Goal: Task Accomplishment & Management: Manage account settings

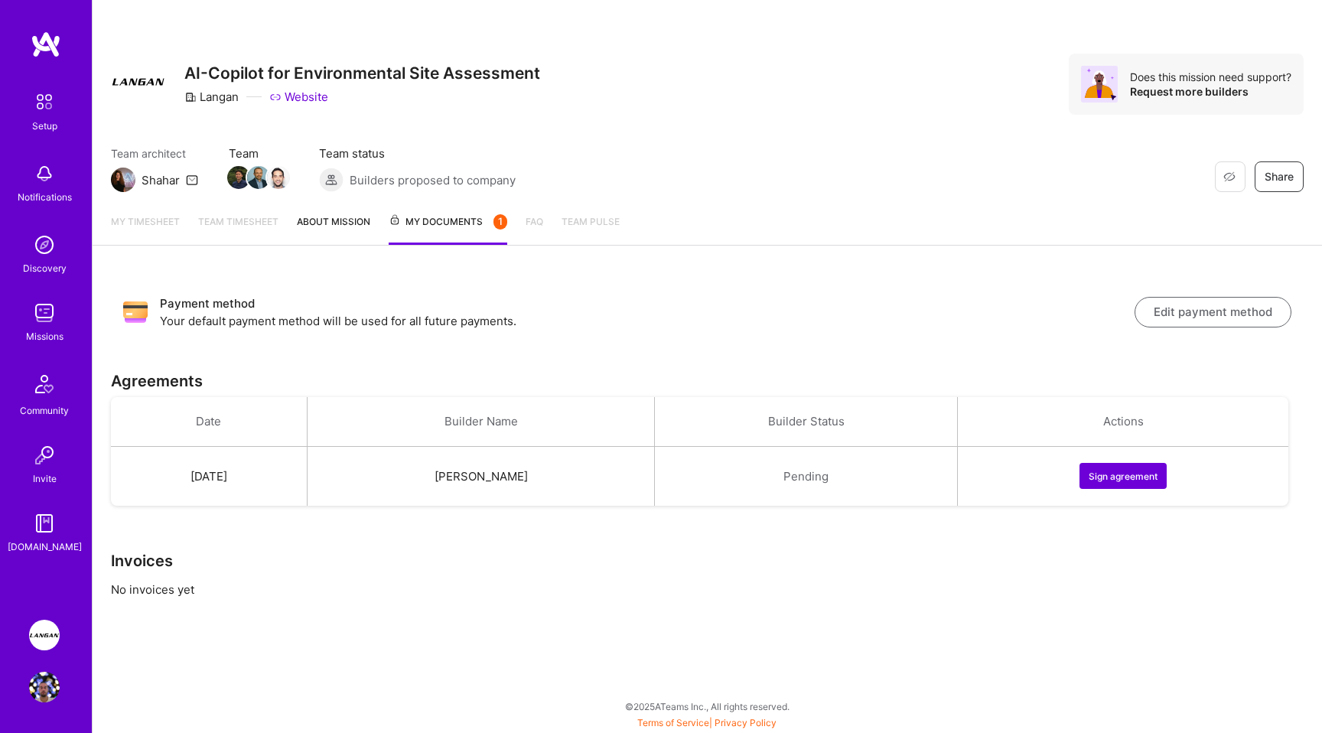
click at [1114, 473] on button "Sign agreement" at bounding box center [1122, 476] width 87 height 26
click at [349, 216] on link "About Mission" at bounding box center [333, 228] width 73 height 31
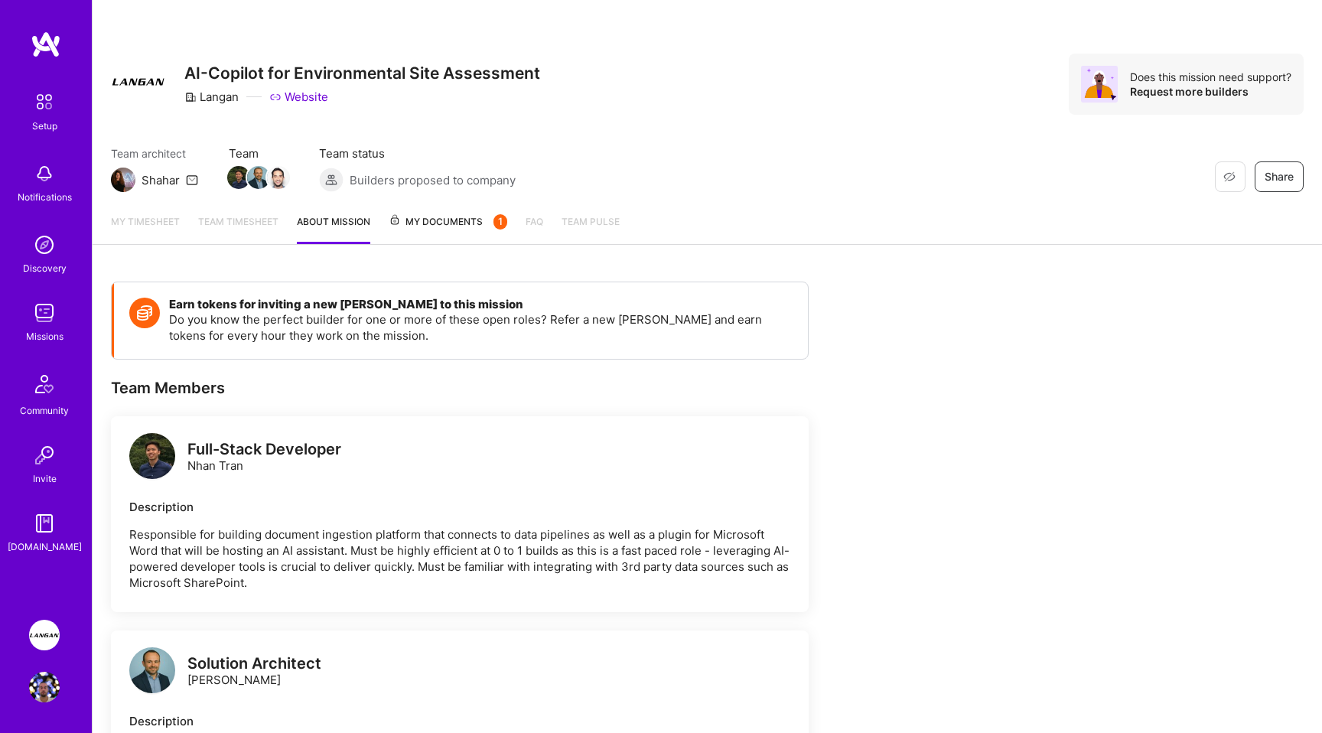
click at [418, 219] on span "My Documents 1" at bounding box center [448, 221] width 119 height 17
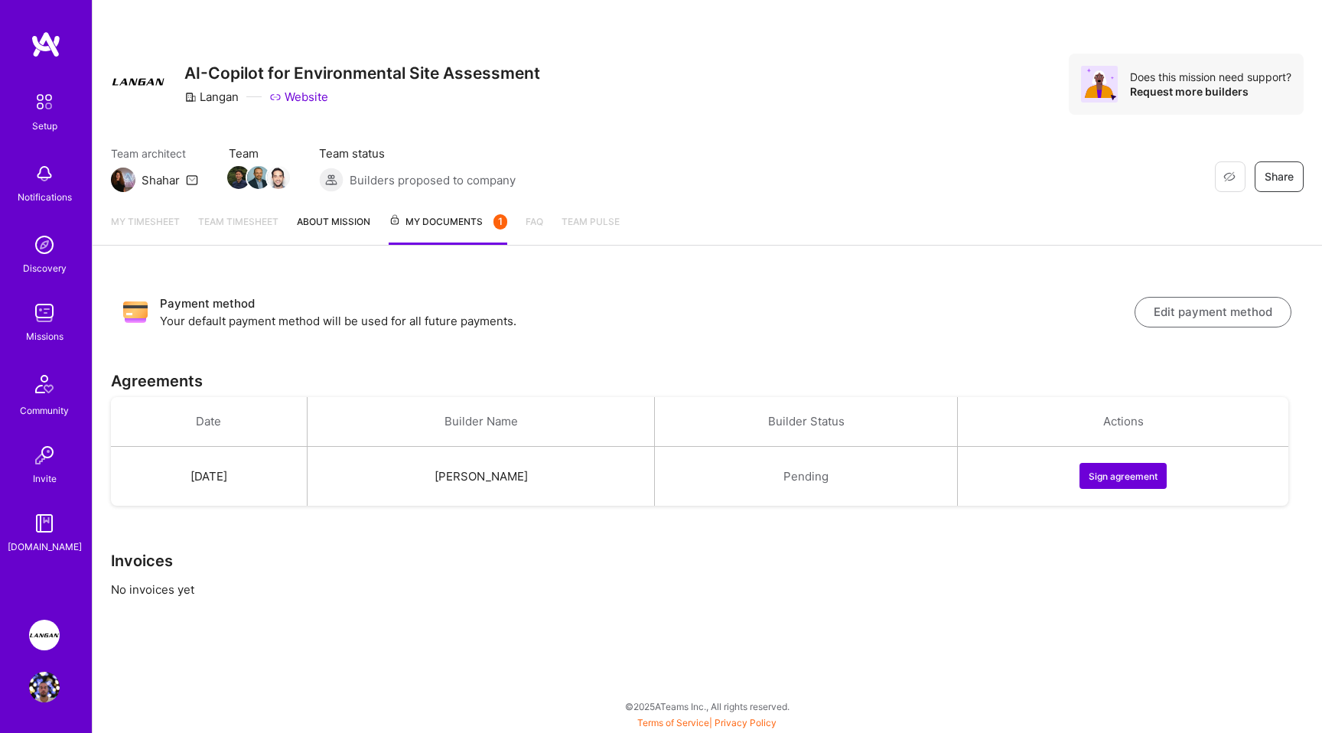
click at [1187, 308] on button "Edit payment method" at bounding box center [1212, 312] width 157 height 31
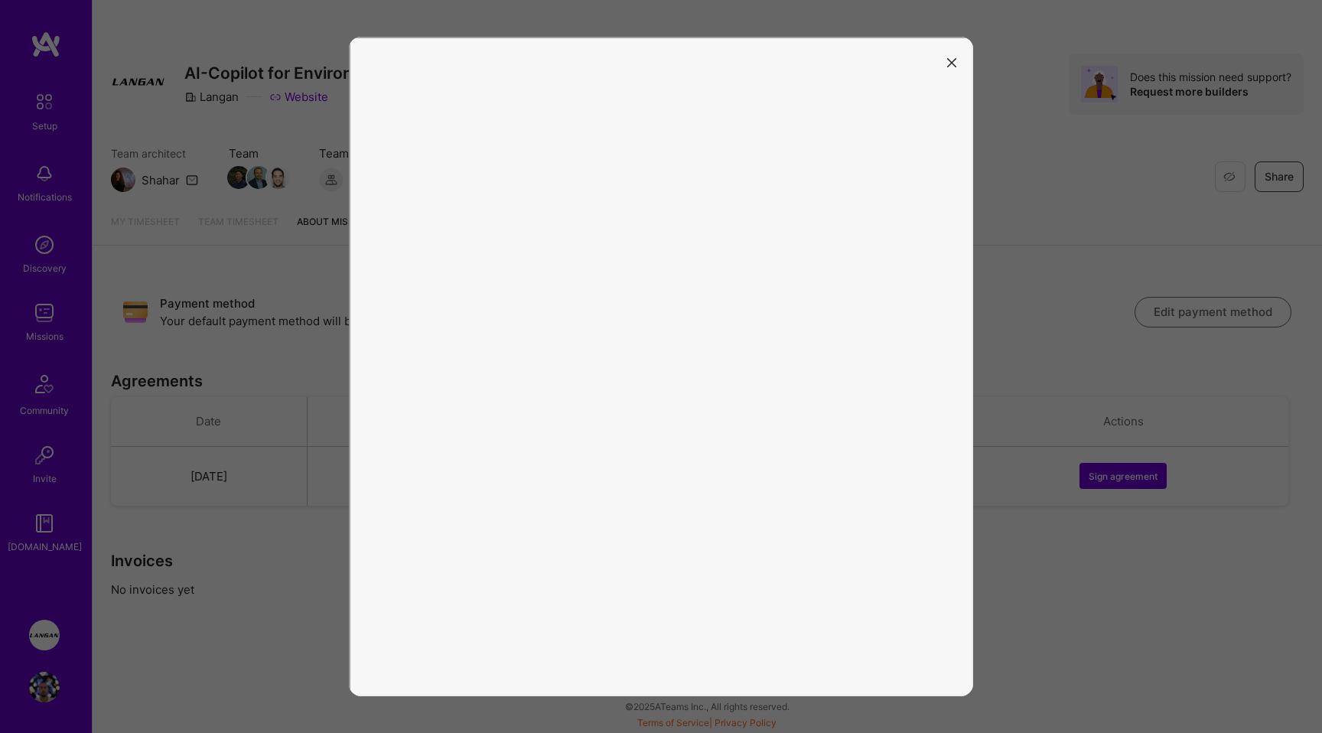
click at [955, 60] on icon "modal" at bounding box center [951, 62] width 9 height 9
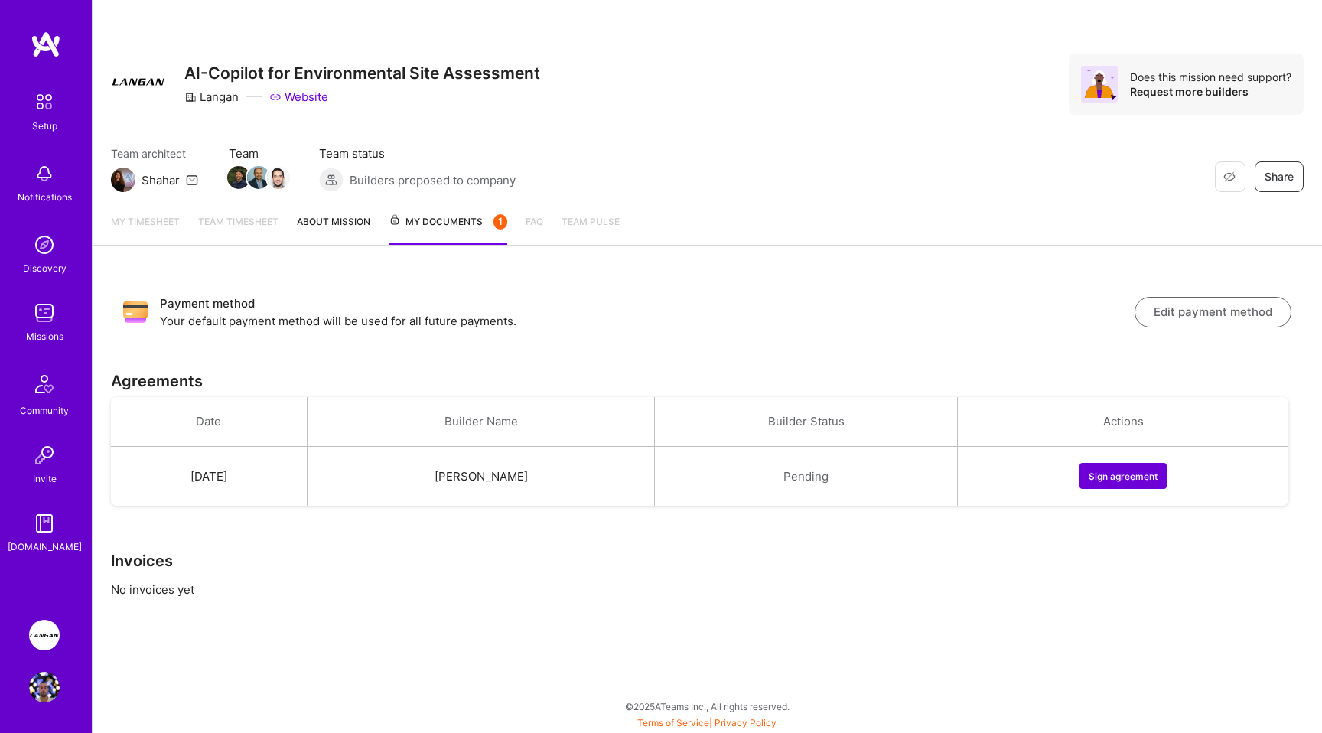
click at [1180, 304] on button "Edit payment method" at bounding box center [1212, 312] width 157 height 31
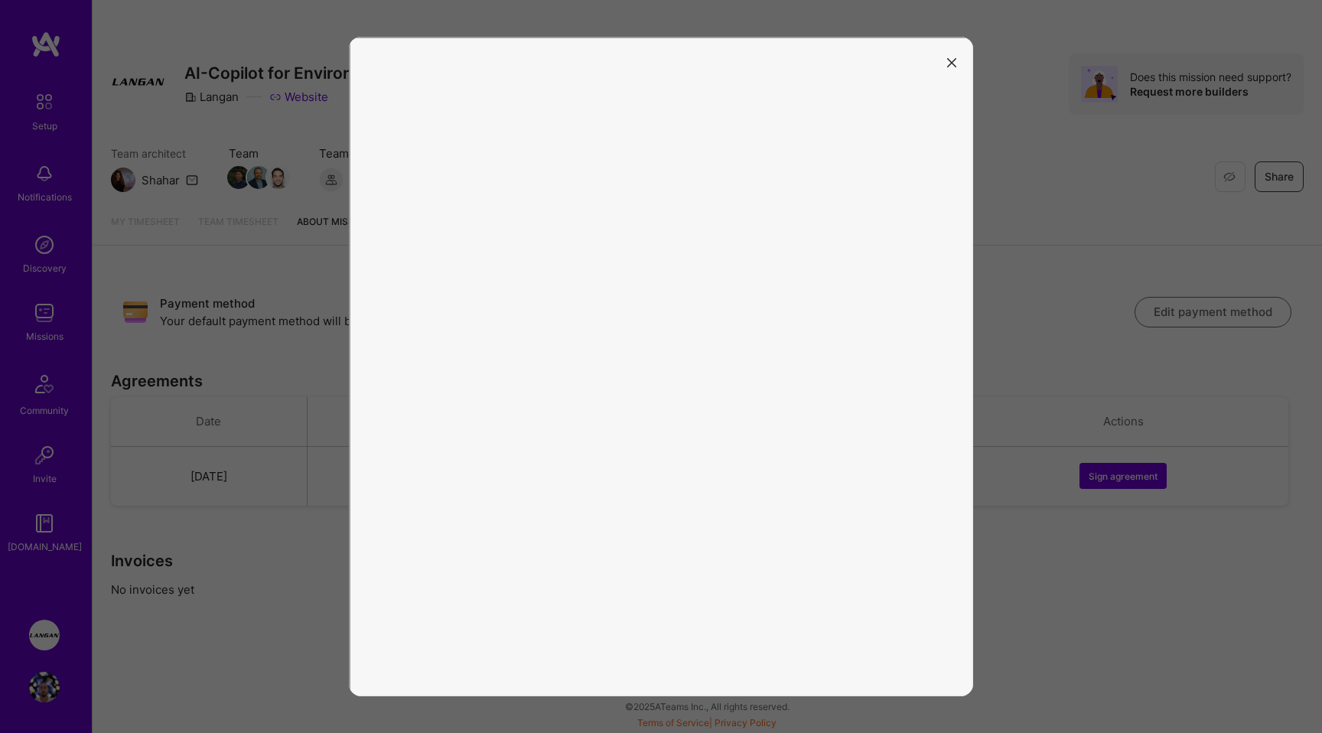
click at [955, 64] on icon "modal" at bounding box center [951, 62] width 9 height 9
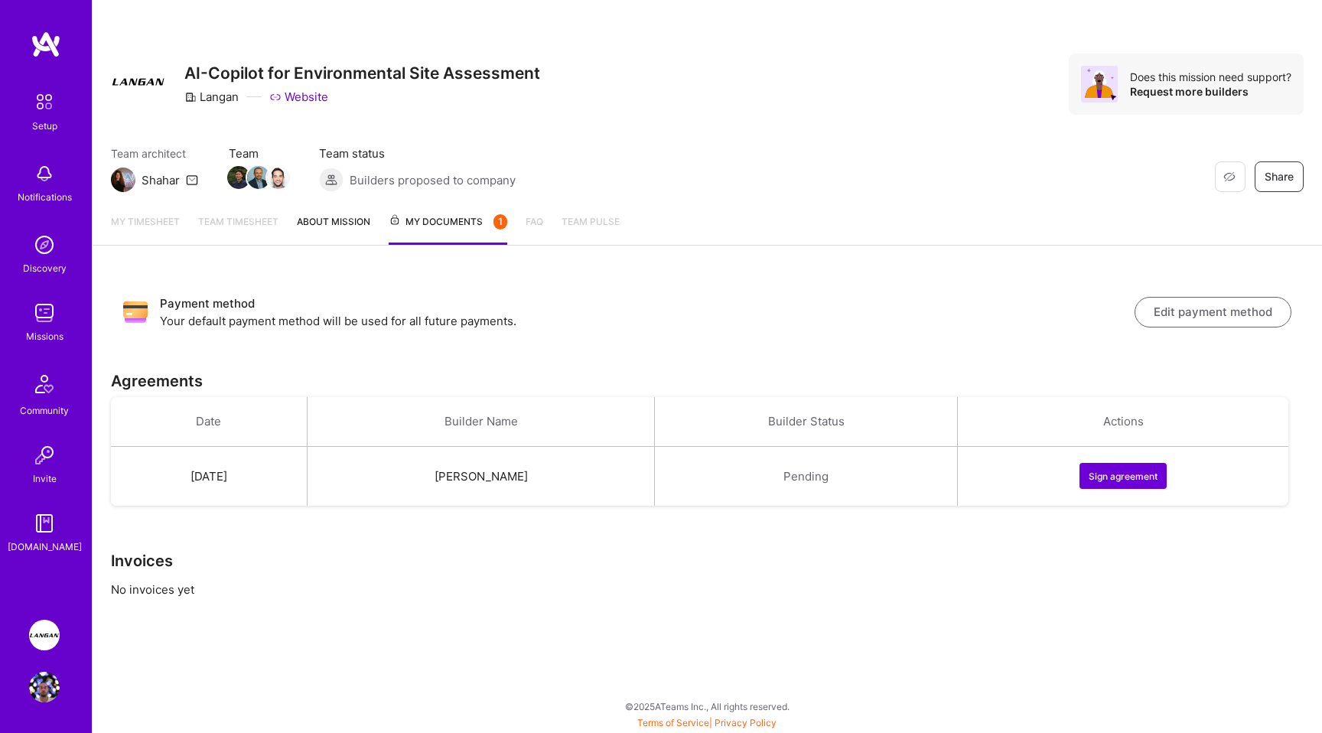
click at [1182, 304] on button "Edit payment method" at bounding box center [1212, 312] width 157 height 31
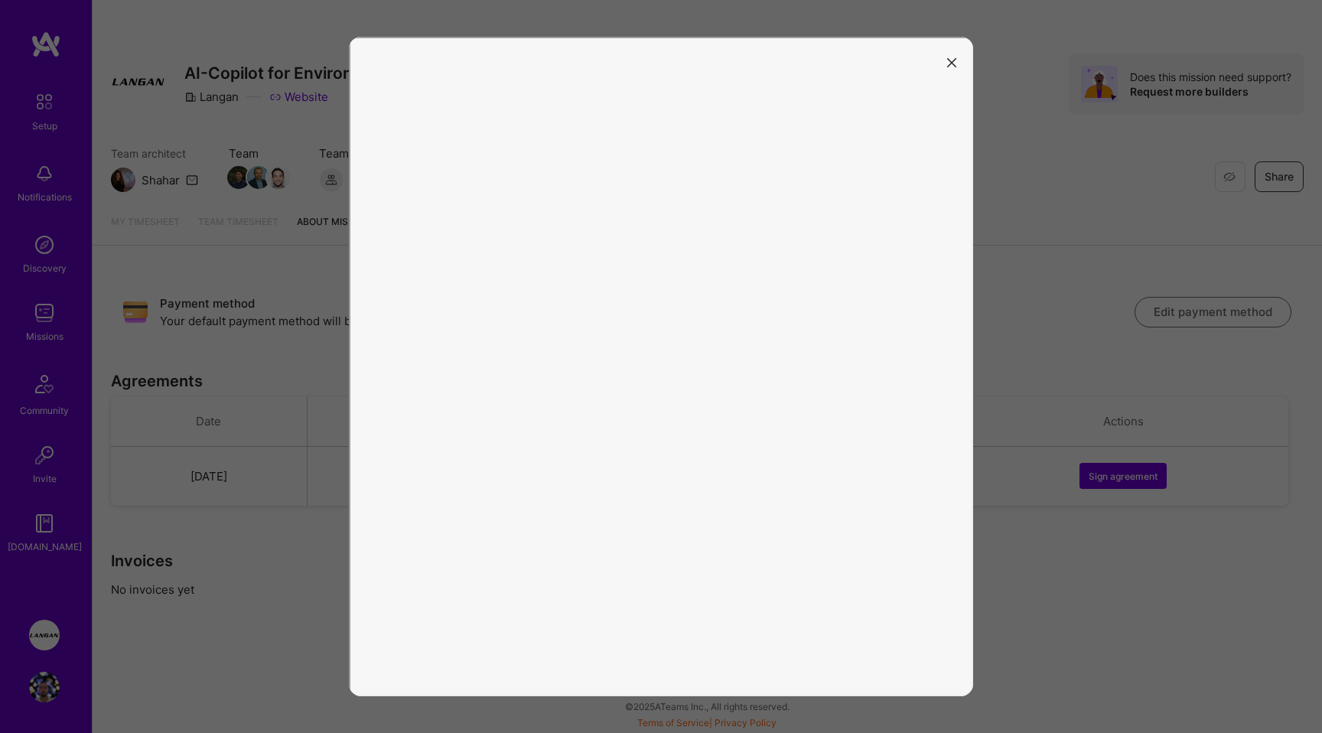
click at [952, 61] on icon "modal" at bounding box center [951, 62] width 9 height 9
click at [952, 50] on button "modal" at bounding box center [951, 61] width 18 height 25
click at [952, 63] on icon "modal" at bounding box center [951, 62] width 9 height 9
